Goal: Task Accomplishment & Management: Manage account settings

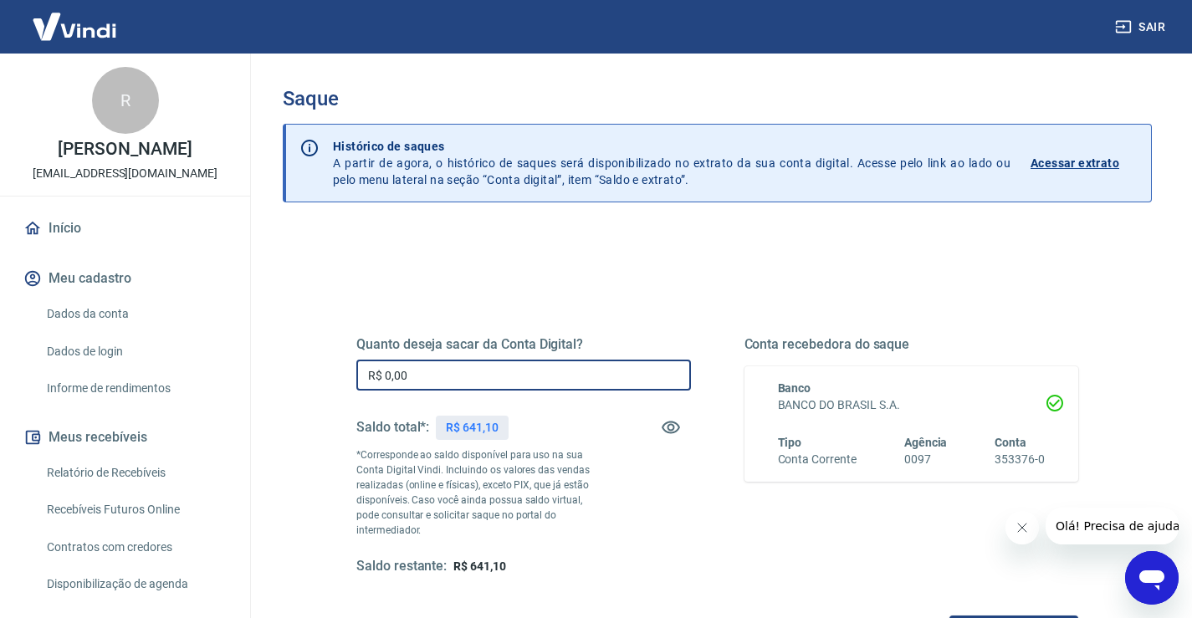
click at [472, 365] on input "R$ 0,00" at bounding box center [523, 375] width 334 height 31
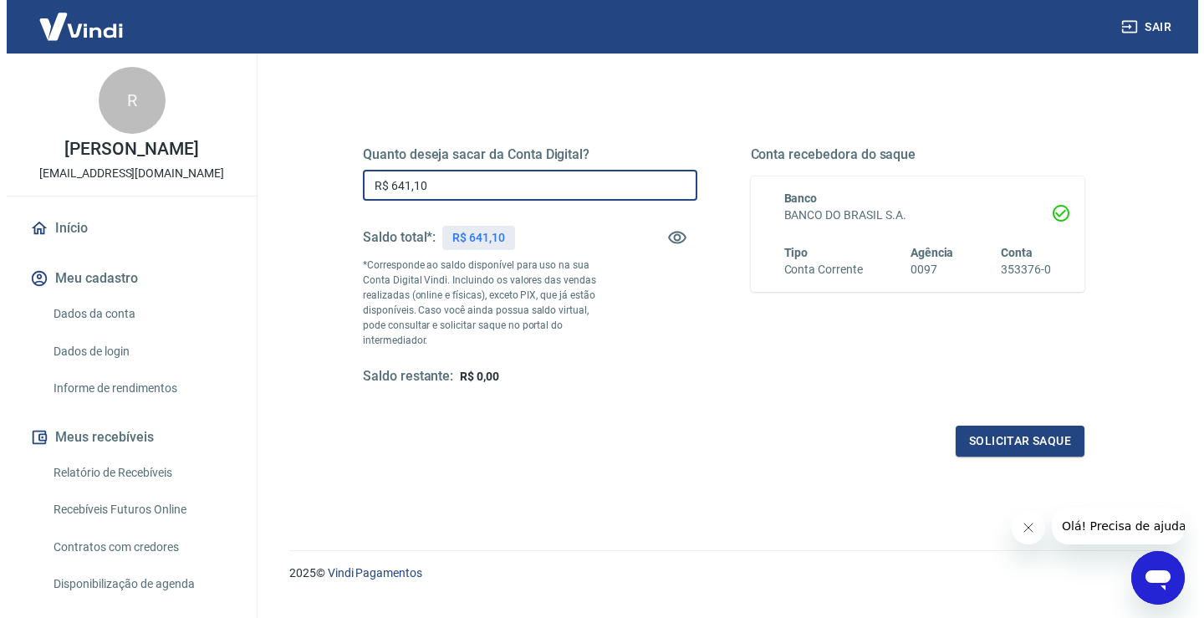
scroll to position [209, 0]
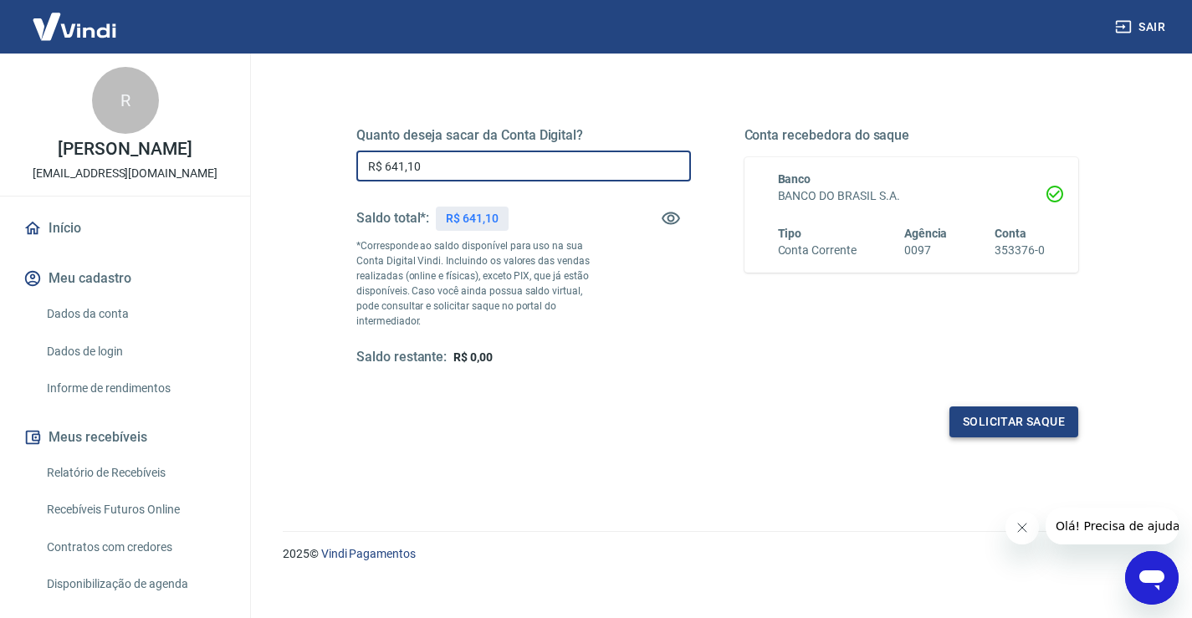
type input "R$ 641,10"
click at [1029, 416] on button "Solicitar saque" at bounding box center [1013, 421] width 129 height 31
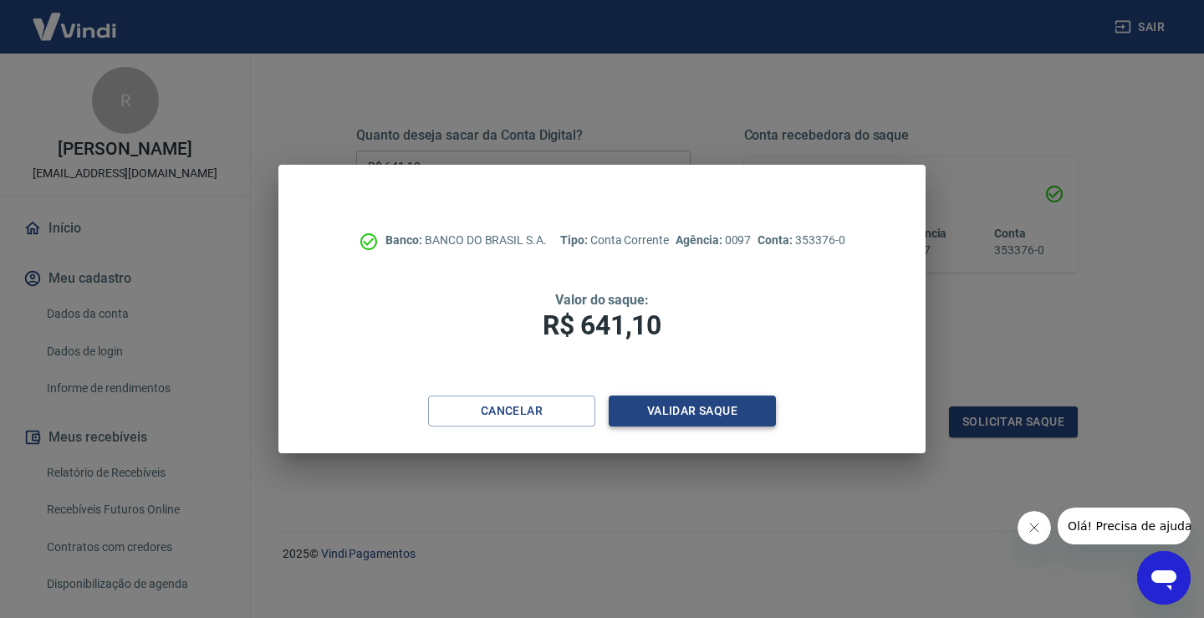
click at [681, 406] on button "Validar saque" at bounding box center [692, 411] width 167 height 31
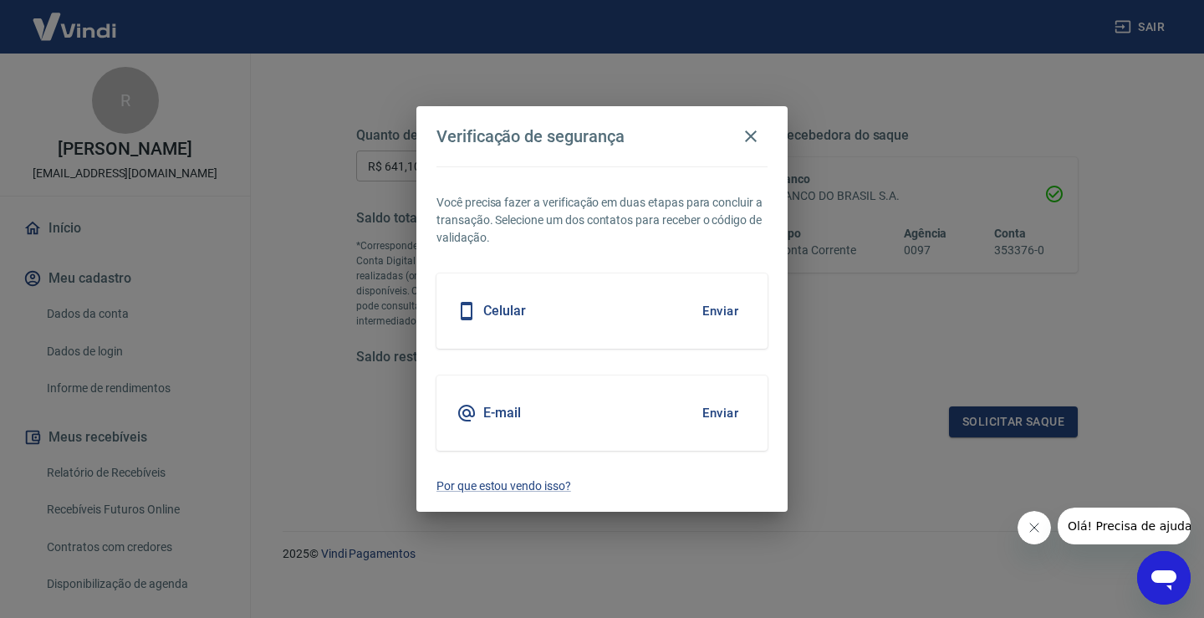
click at [715, 414] on button "Enviar" at bounding box center [720, 413] width 54 height 35
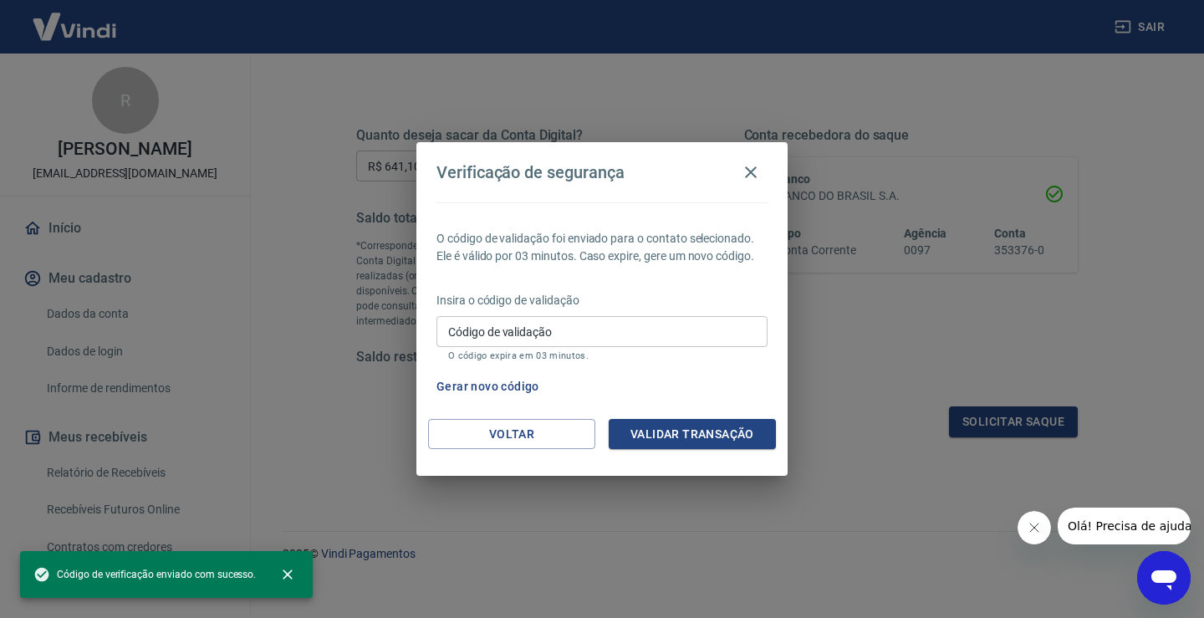
click at [688, 337] on input "Código de validação" at bounding box center [602, 331] width 331 height 31
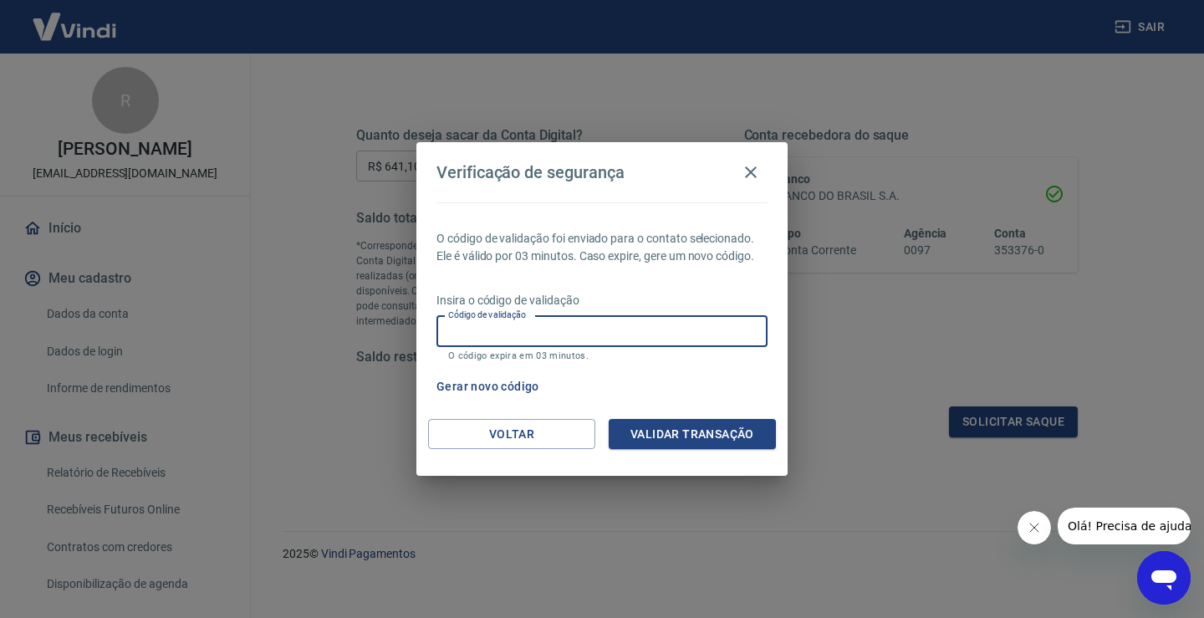
paste input "701893"
type input "701893"
click at [692, 435] on button "Validar transação" at bounding box center [692, 434] width 167 height 31
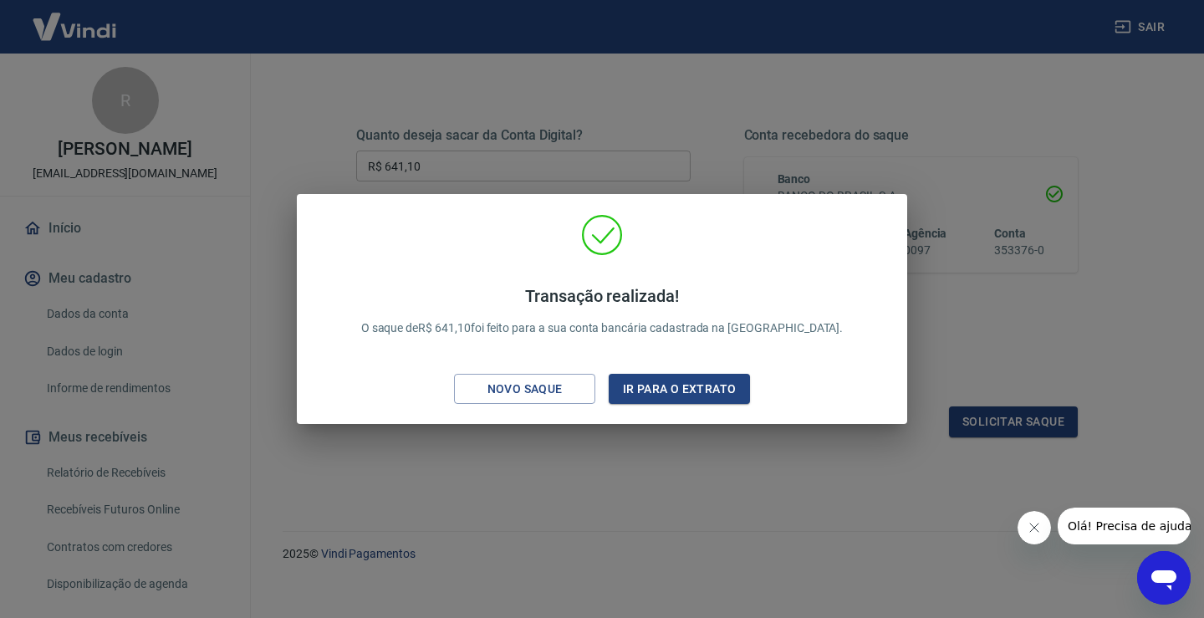
drag, startPoint x: 609, startPoint y: 539, endPoint x: 894, endPoint y: 8, distance: 602.7
click at [609, 539] on div "Transação realizada! O saque de R$ 641,10 foi feito para a sua conta bancária c…" at bounding box center [602, 309] width 1204 height 618
